Goal: Task Accomplishment & Management: Manage account settings

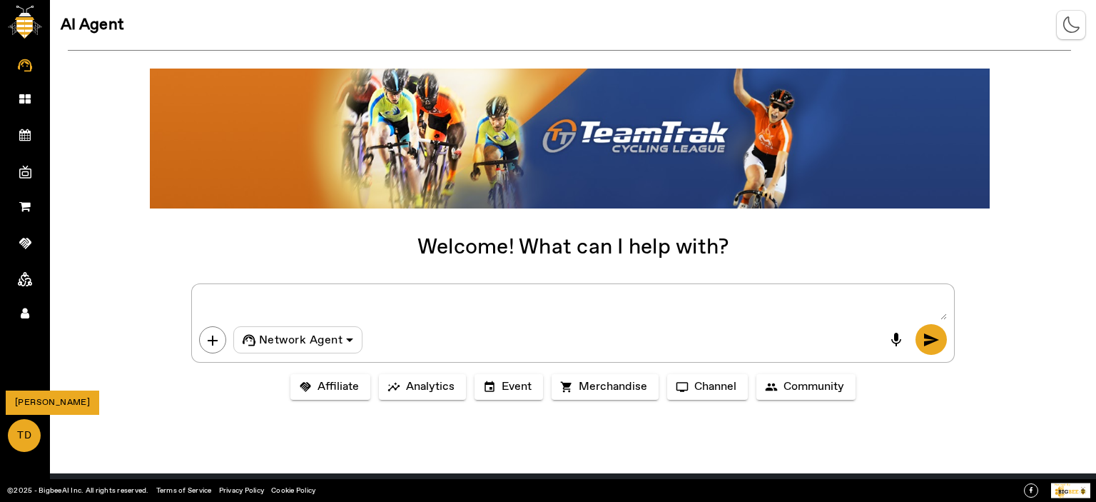
click at [29, 437] on span "TD" at bounding box center [24, 435] width 30 height 31
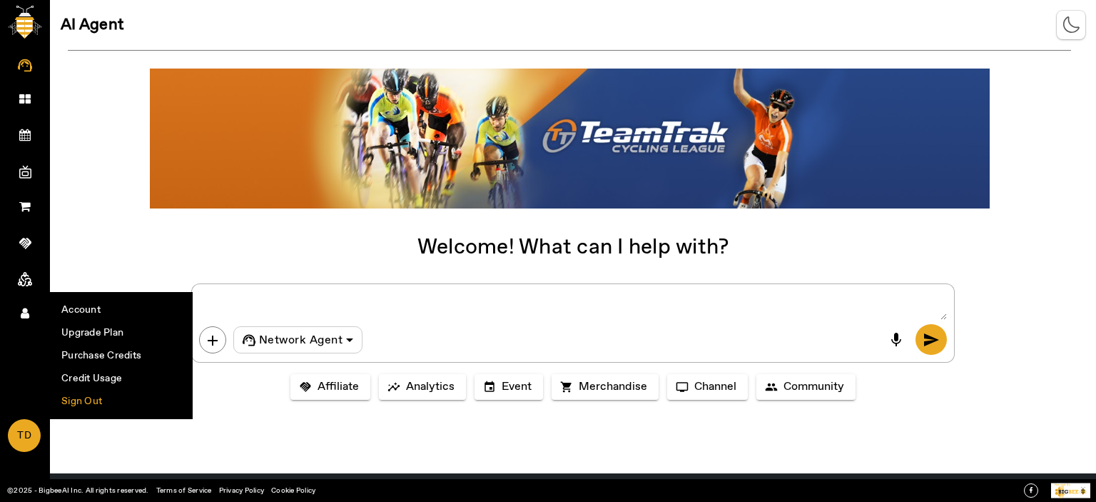
click at [63, 399] on li "Sign Out" at bounding box center [121, 401] width 141 height 23
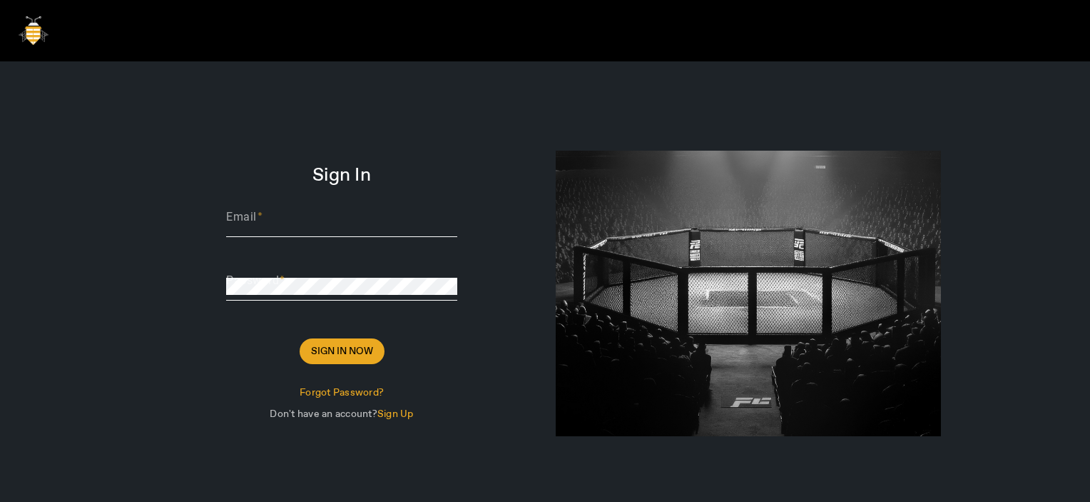
type input "[PERSON_NAME][EMAIL_ADDRESS][DOMAIN_NAME]"
drag, startPoint x: 499, startPoint y: 318, endPoint x: 537, endPoint y: 310, distance: 37.9
click at [537, 310] on div "Sign In Email [PERSON_NAME][EMAIL_ADDRESS][DOMAIN_NAME] Password Sign In Now Fo…" at bounding box center [341, 301] width 407 height 480
